Goal: Task Accomplishment & Management: Complete application form

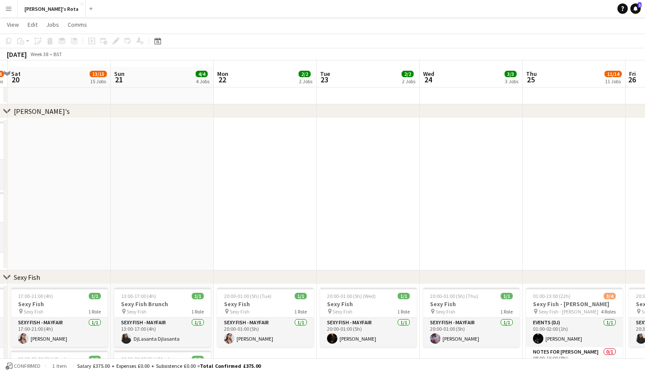
scroll to position [25, 0]
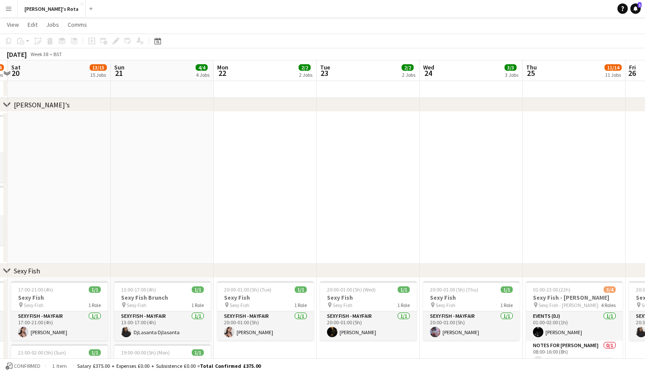
click at [452, 165] on app-date-cell at bounding box center [471, 188] width 103 height 152
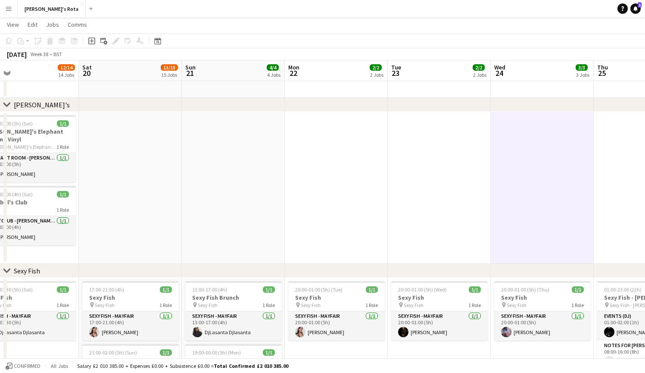
scroll to position [0, 280]
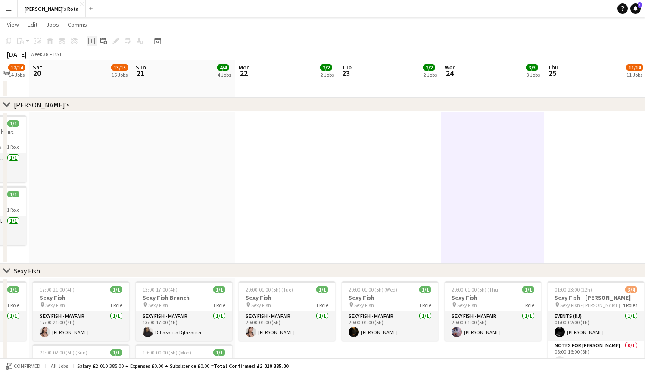
click at [93, 40] on icon "Add job" at bounding box center [91, 40] width 7 height 7
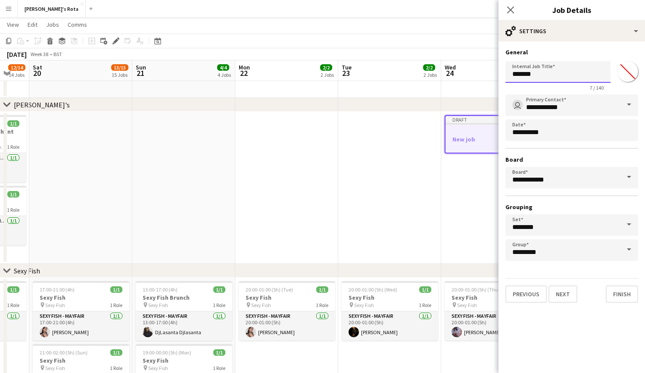
click at [550, 75] on input "*******" at bounding box center [557, 72] width 105 height 22
type input "**********"
click at [600, 102] on input "**********" at bounding box center [571, 105] width 133 height 22
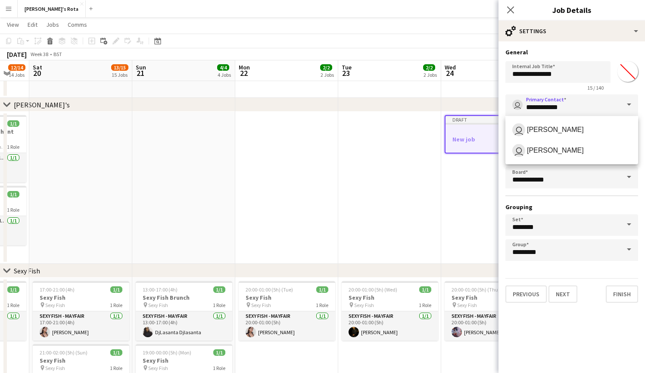
click at [630, 105] on span at bounding box center [629, 104] width 18 height 21
click at [593, 148] on span "user Victoria Goodsell" at bounding box center [571, 150] width 119 height 13
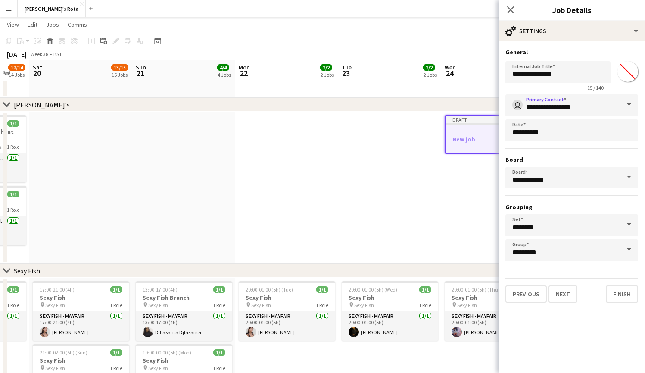
click at [632, 100] on span at bounding box center [629, 104] width 18 height 21
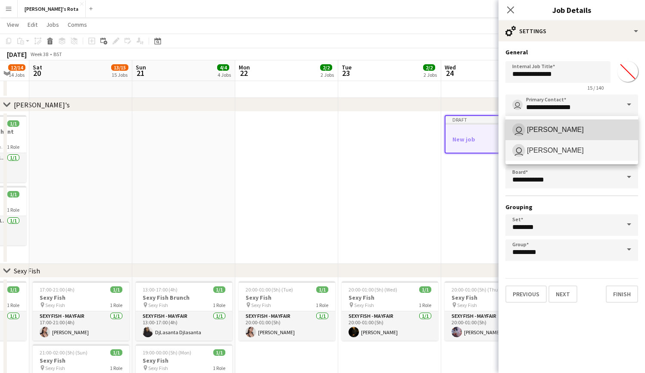
click at [602, 128] on span "user Katie Farrow" at bounding box center [571, 129] width 119 height 13
type input "**********"
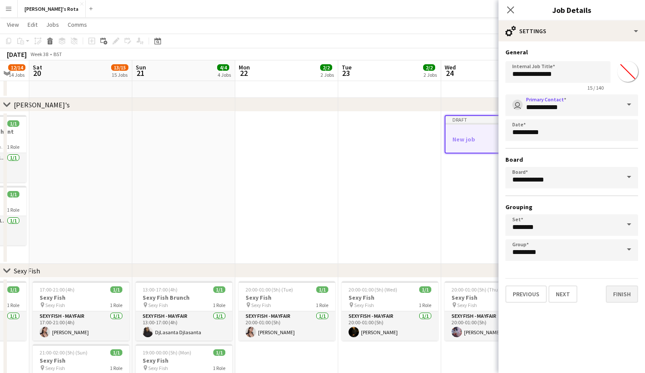
click at [612, 296] on button "Finish" at bounding box center [622, 293] width 32 height 17
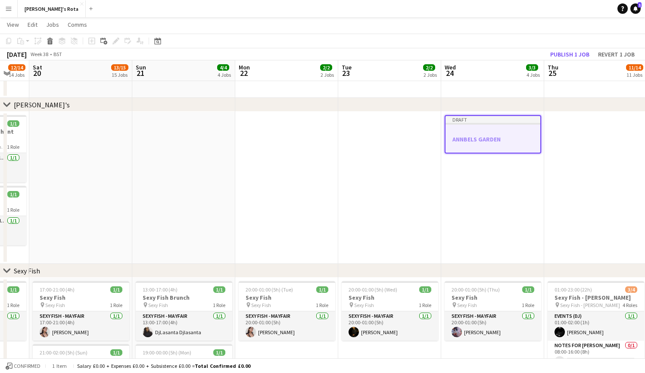
click at [484, 123] on div at bounding box center [493, 124] width 95 height 2
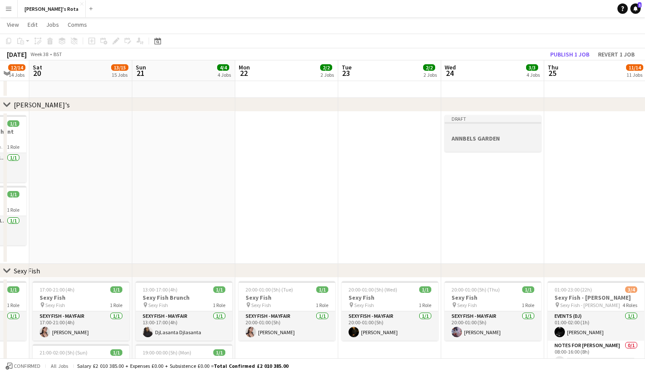
click at [483, 136] on h3 "ANNBELS GARDEN" at bounding box center [493, 138] width 97 height 8
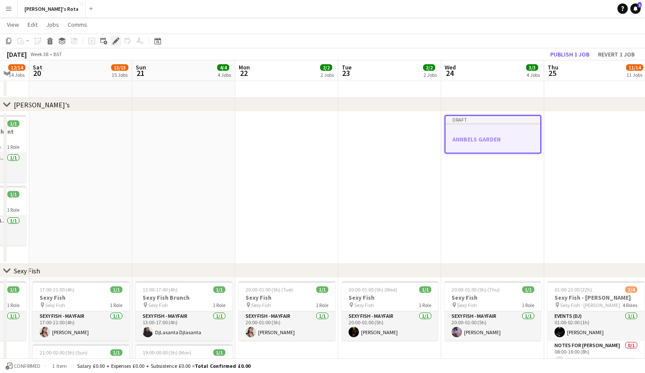
click at [114, 37] on div "Edit" at bounding box center [116, 41] width 10 height 10
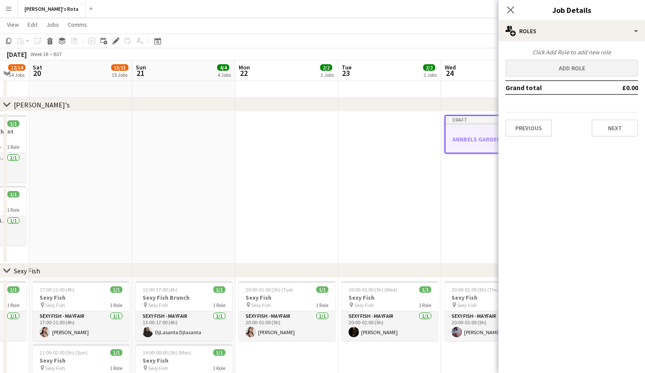
click at [577, 71] on button "Add role" at bounding box center [571, 67] width 133 height 17
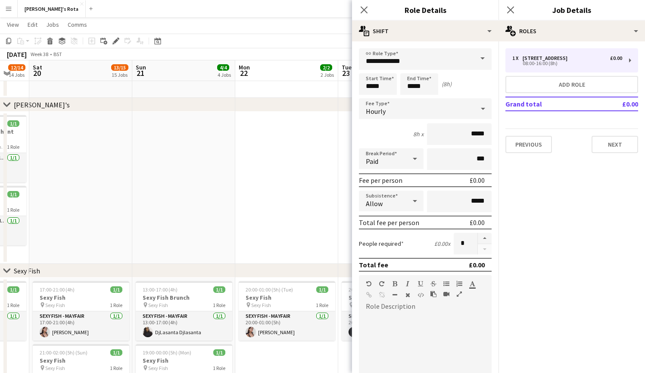
click at [478, 55] on span at bounding box center [483, 58] width 18 height 21
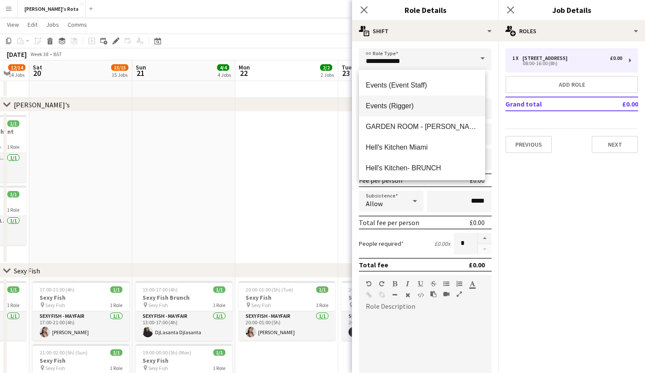
scroll to position [190, 0]
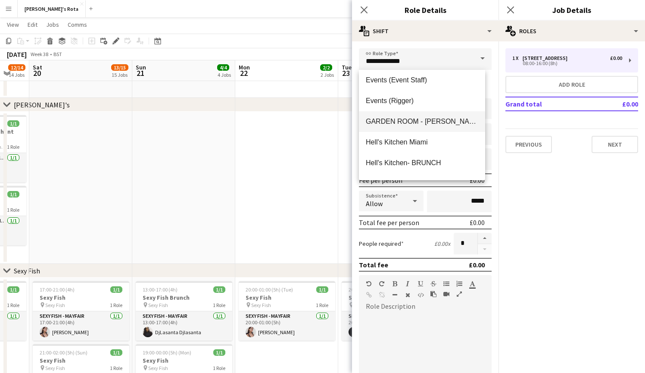
click at [439, 121] on span "GARDEN ROOM - ANNABEL'S" at bounding box center [422, 121] width 112 height 8
type input "**********"
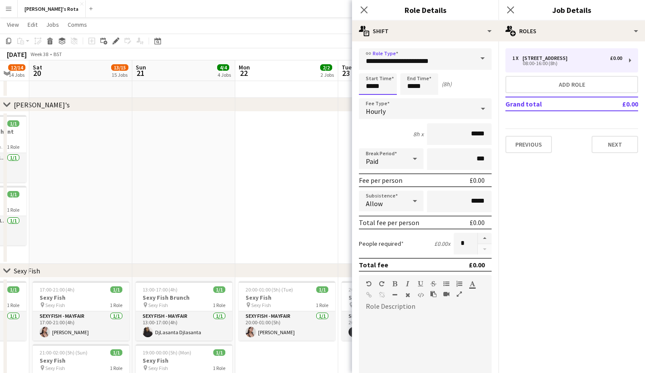
click at [374, 86] on input "*****" at bounding box center [378, 84] width 38 height 22
click at [369, 68] on div at bounding box center [369, 69] width 17 height 9
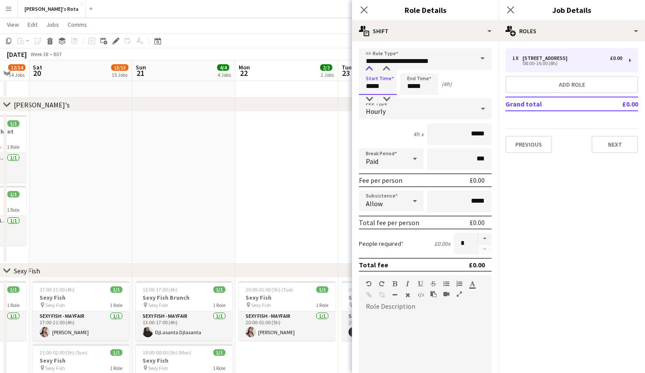
click at [369, 68] on div at bounding box center [369, 69] width 17 height 9
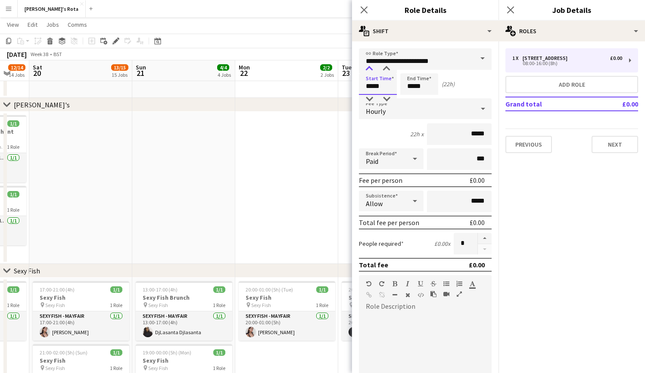
click at [369, 68] on div at bounding box center [369, 69] width 17 height 9
type input "*****"
click at [371, 65] on div at bounding box center [369, 69] width 17 height 9
click at [412, 88] on input "*****" at bounding box center [419, 84] width 38 height 22
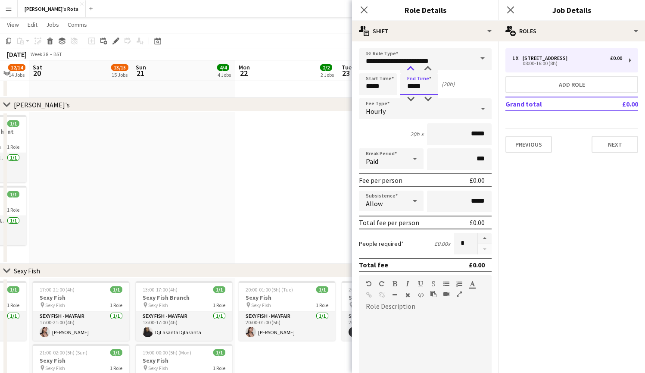
click at [409, 65] on div at bounding box center [410, 69] width 17 height 9
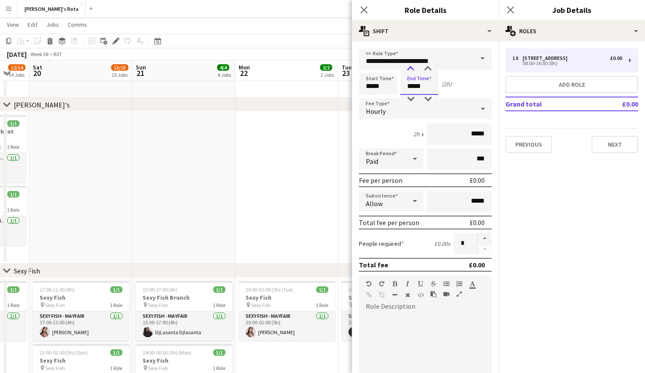
click at [409, 65] on div at bounding box center [410, 69] width 17 height 9
type input "*****"
click at [409, 65] on div at bounding box center [410, 69] width 17 height 9
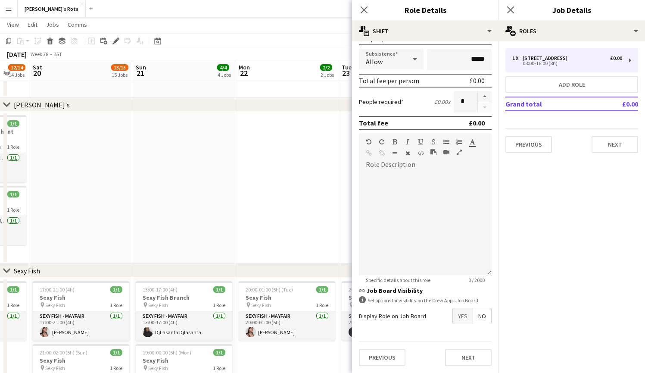
scroll to position [142, 0]
click at [465, 356] on button "Next" at bounding box center [468, 357] width 47 height 17
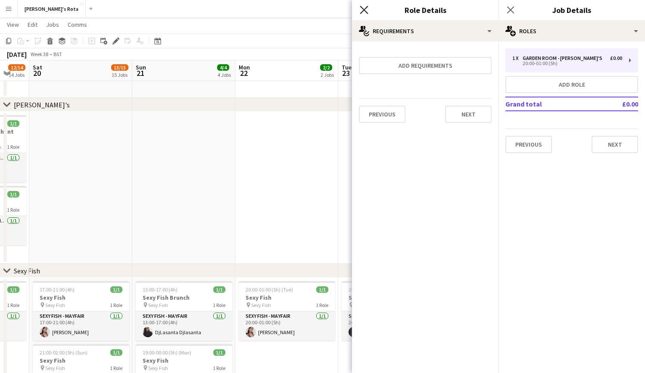
click at [364, 9] on icon at bounding box center [364, 10] width 8 height 8
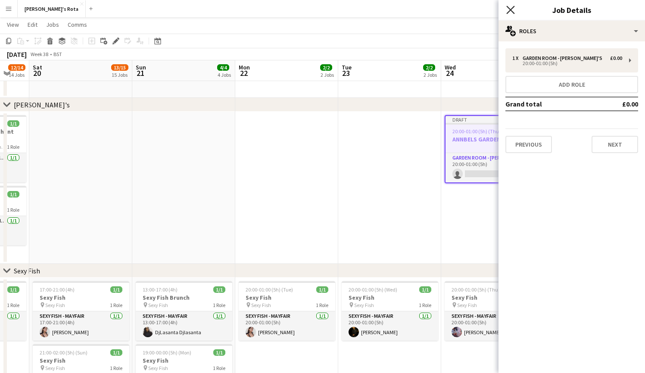
click at [511, 8] on icon "Close pop-in" at bounding box center [510, 10] width 8 height 8
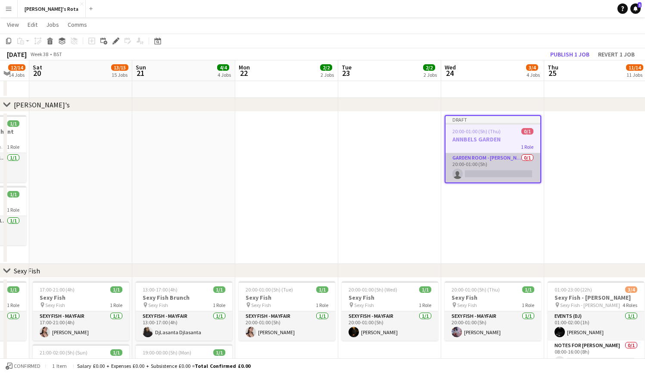
click at [485, 177] on app-card-role "GARDEN ROOM - ANNABEL'S 0/1 20:00-01:00 (5h) single-neutral-actions" at bounding box center [493, 167] width 95 height 29
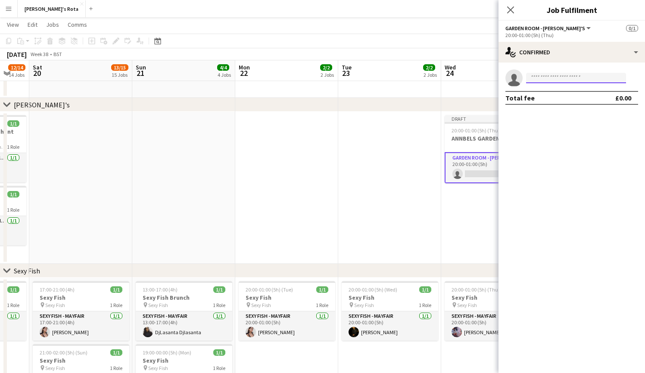
click at [556, 79] on input at bounding box center [576, 78] width 100 height 10
type input "***"
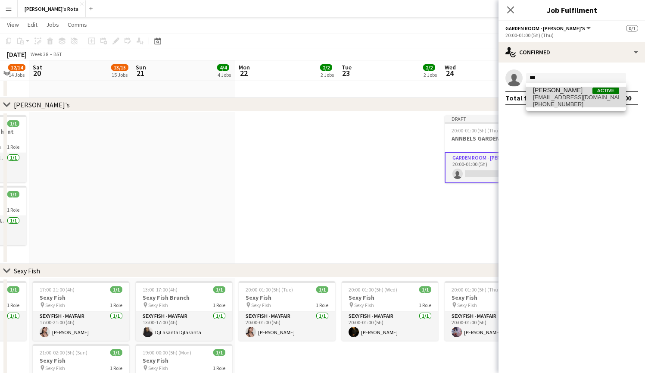
click at [558, 101] on span "+447878824441" at bounding box center [576, 104] width 86 height 7
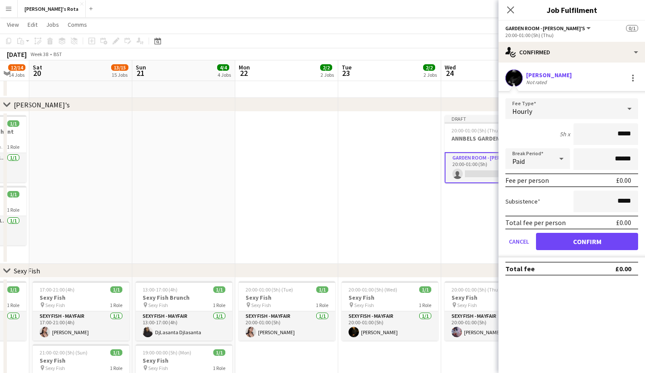
click at [594, 242] on button "Confirm" at bounding box center [587, 241] width 102 height 17
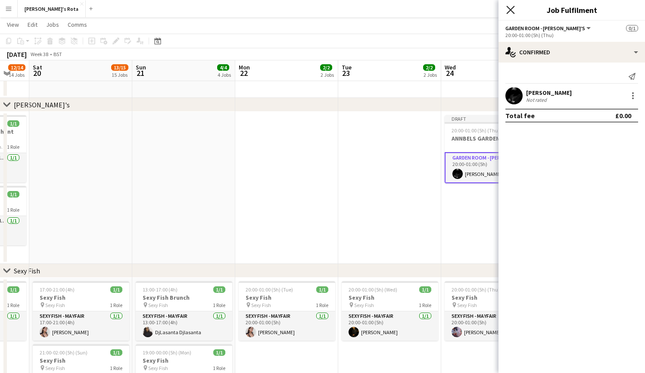
click at [509, 8] on icon at bounding box center [510, 10] width 8 height 8
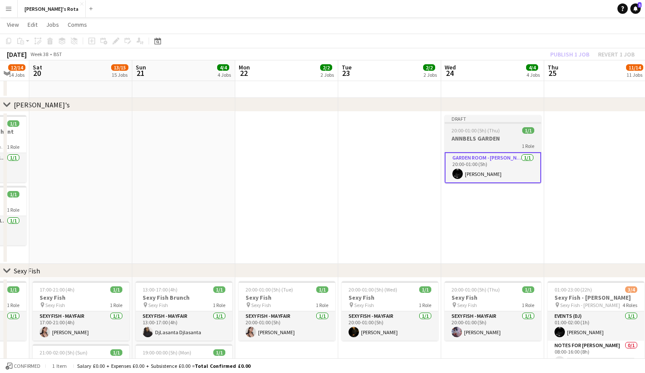
click at [463, 144] on div "1 Role" at bounding box center [493, 145] width 97 height 7
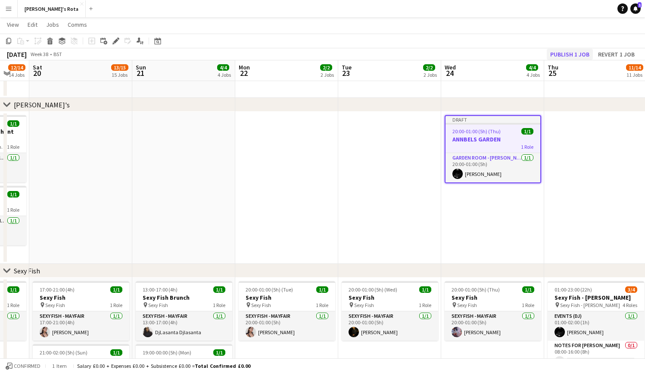
click at [565, 56] on button "Publish 1 job" at bounding box center [570, 54] width 46 height 11
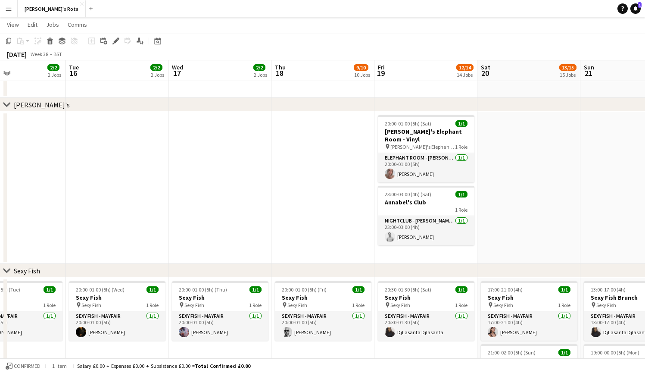
scroll to position [0, 242]
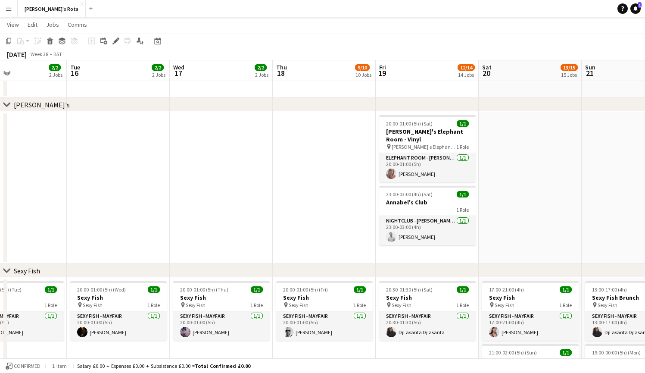
click at [10, 6] on app-icon "Menu" at bounding box center [8, 8] width 7 height 7
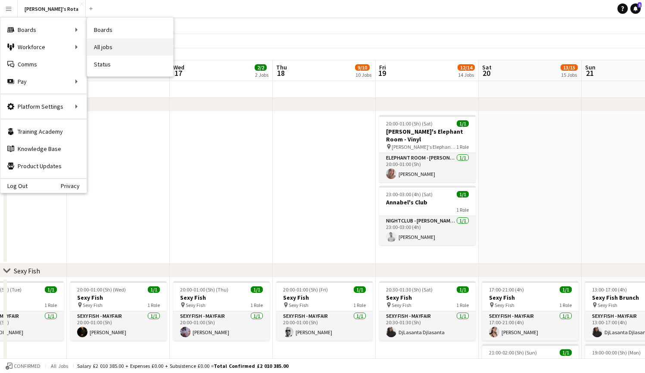
click at [107, 47] on link "All jobs" at bounding box center [130, 46] width 86 height 17
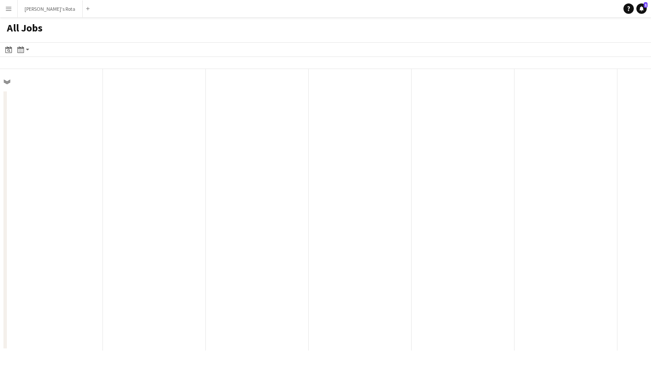
scroll to position [0, 206]
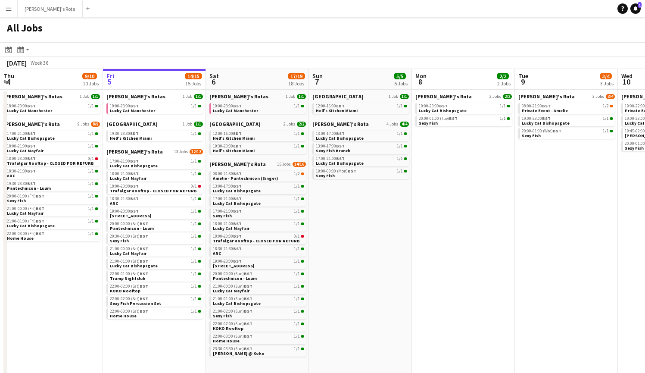
click at [12, 9] on button "Menu" at bounding box center [8, 8] width 17 height 17
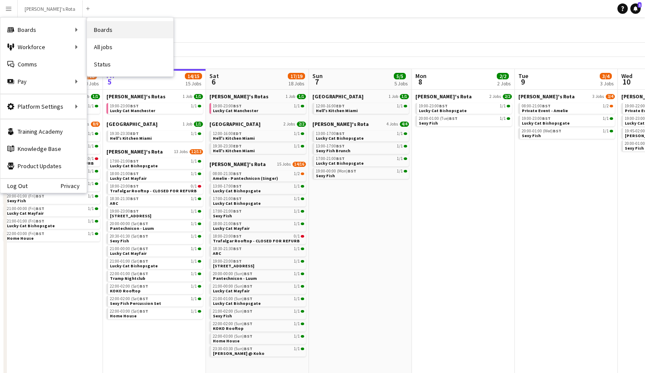
click at [118, 27] on link "Boards" at bounding box center [130, 29] width 86 height 17
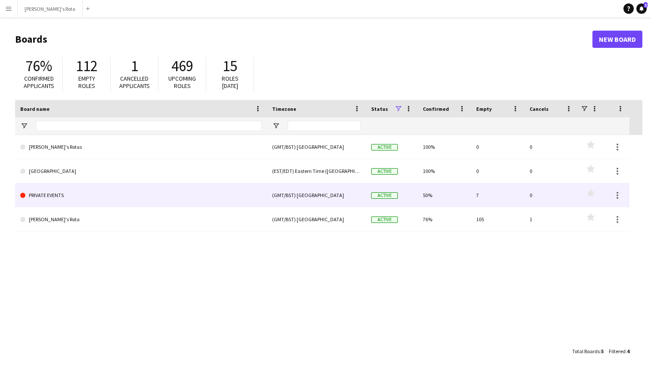
click at [48, 193] on link "PRIVATE EVENTS" at bounding box center [141, 195] width 242 height 24
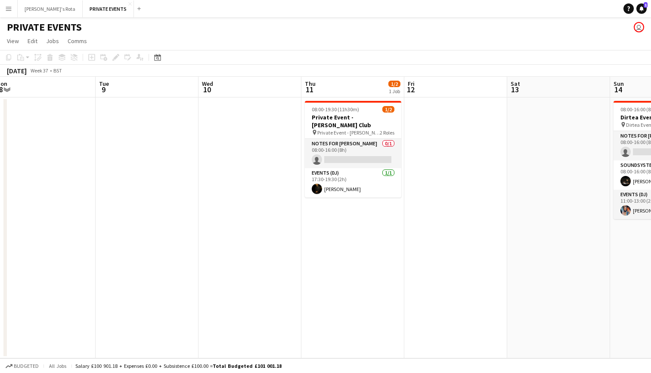
scroll to position [0, 213]
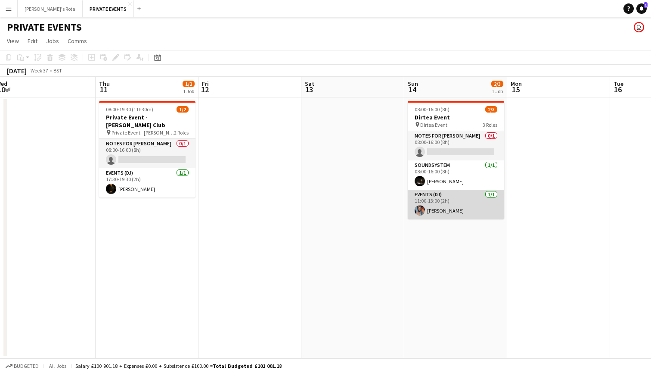
click at [450, 197] on app-card-role "Events (DJ) 1/1 11:00-13:00 (2h) Natalie Walker" at bounding box center [456, 204] width 97 height 29
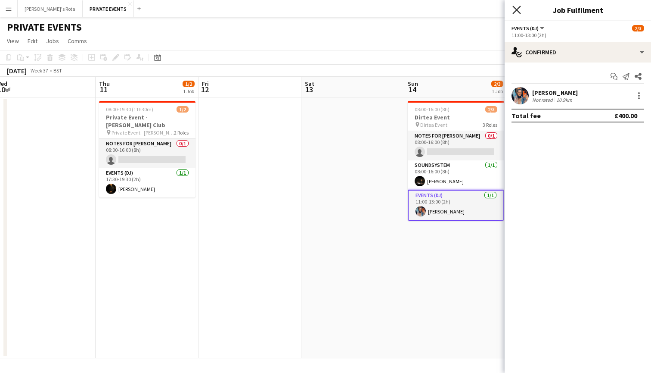
click at [515, 9] on icon "Close pop-in" at bounding box center [517, 10] width 8 height 8
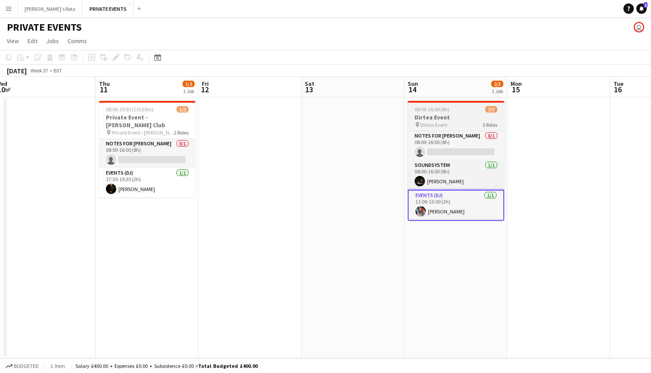
click at [444, 115] on h3 "Dirtea Event" at bounding box center [456, 117] width 97 height 8
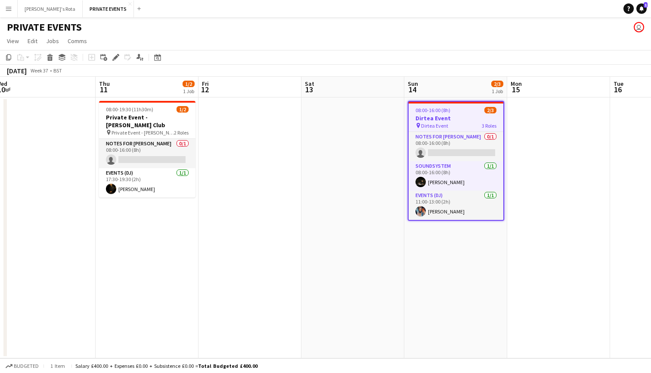
click at [9, 88] on app-icon "Expand/collapse" at bounding box center [6, 89] width 7 height 8
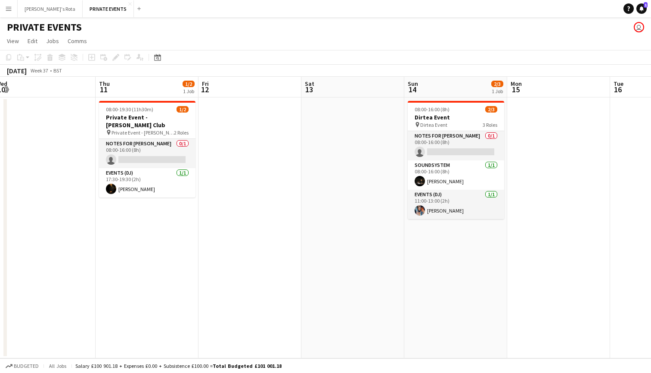
click at [9, 88] on app-icon "Expand/collapse" at bounding box center [6, 89] width 8 height 7
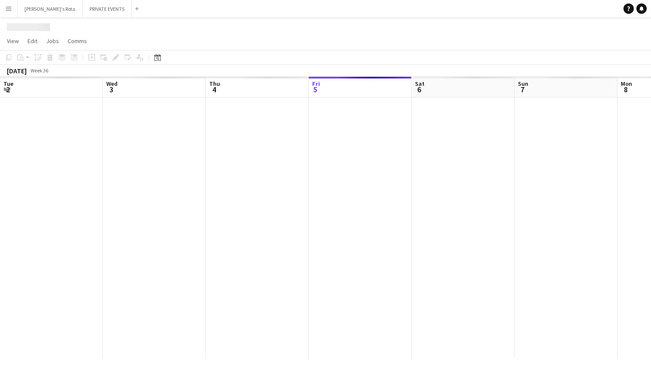
scroll to position [0, 206]
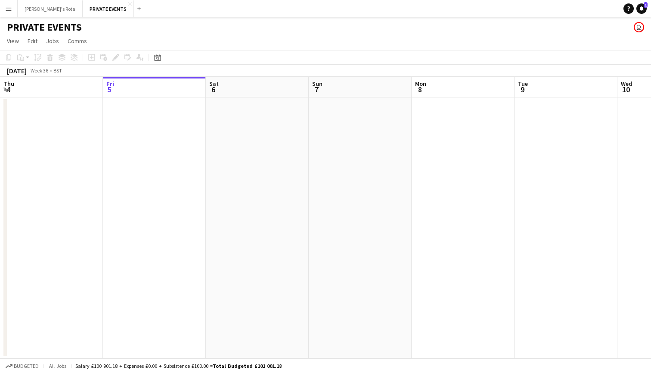
click at [7, 88] on app-icon "Expand/collapse" at bounding box center [6, 89] width 7 height 8
click at [6, 91] on app-icon "Expand/collapse" at bounding box center [6, 89] width 8 height 7
click at [6, 88] on app-icon "Expand/collapse" at bounding box center [6, 89] width 7 height 8
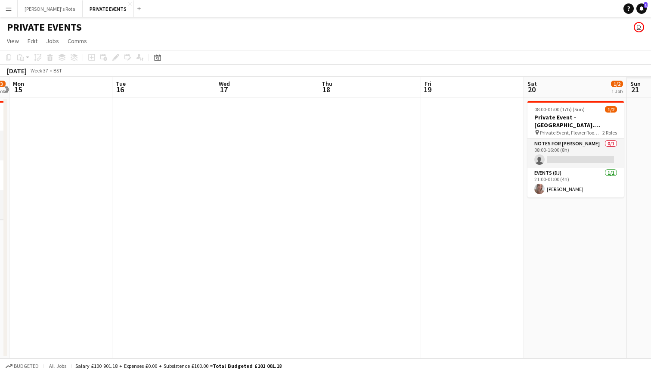
scroll to position [0, 292]
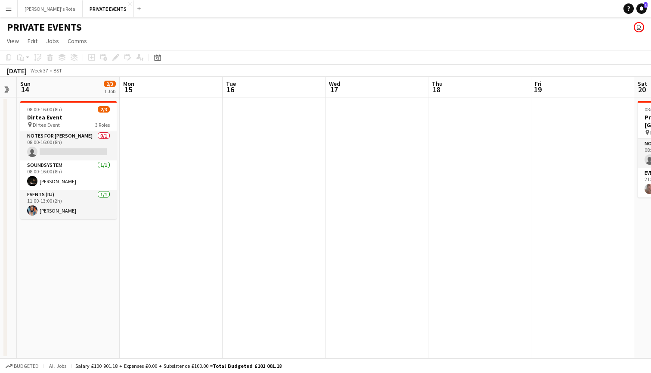
click at [8, 89] on app-icon "Expand/collapse" at bounding box center [6, 89] width 8 height 7
click at [42, 9] on button "[PERSON_NAME]'s Rota Close" at bounding box center [50, 8] width 65 height 17
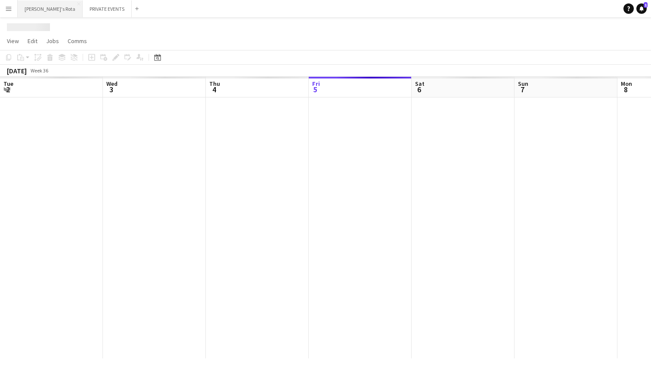
scroll to position [0, 206]
click at [8, 92] on app-icon "Expand/collapse" at bounding box center [6, 89] width 7 height 8
click at [8, 92] on app-icon "Expand/collapse" at bounding box center [6, 89] width 8 height 7
click at [8, 92] on app-icon "Expand/collapse" at bounding box center [6, 89] width 7 height 8
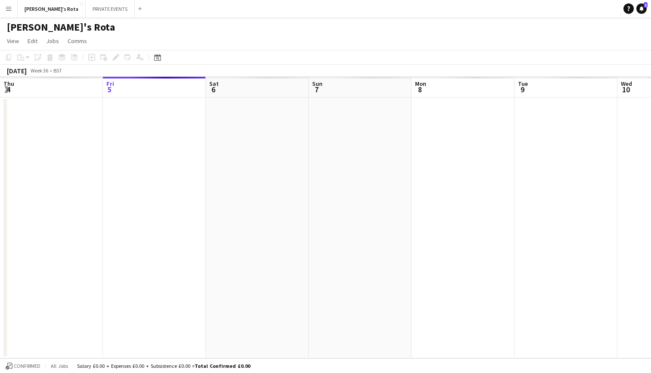
click at [8, 92] on app-icon "Expand/collapse" at bounding box center [6, 89] width 8 height 7
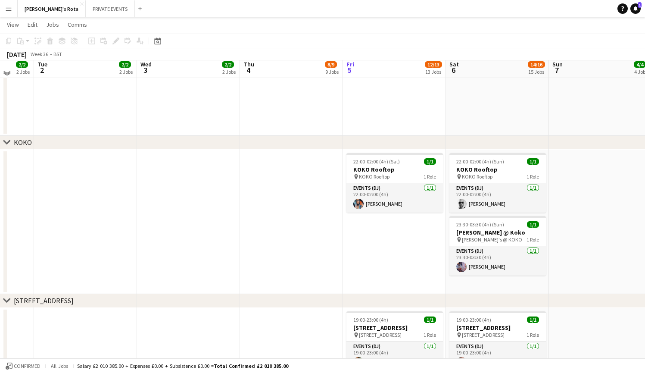
scroll to position [1189, 0]
